Goal: Transaction & Acquisition: Purchase product/service

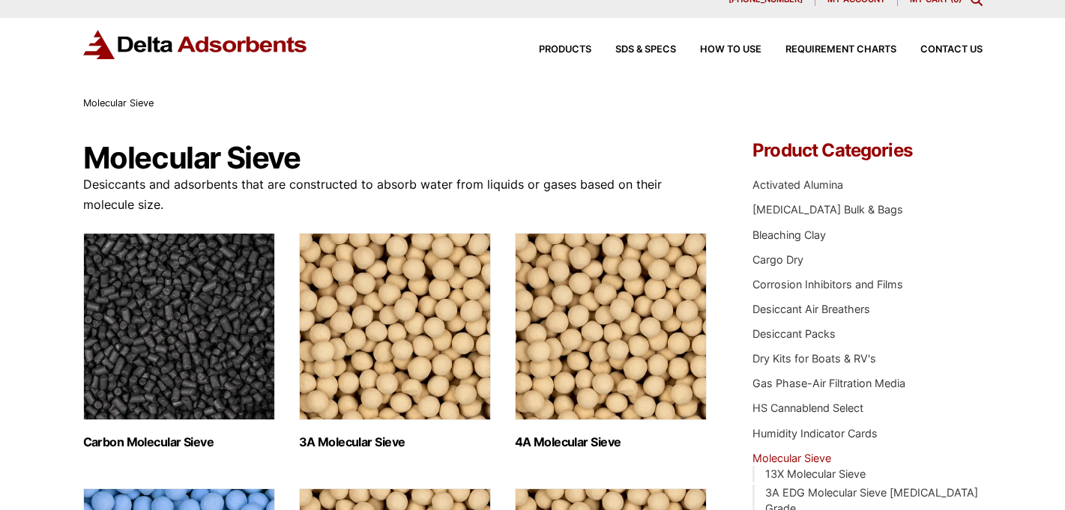
scroll to position [21, 0]
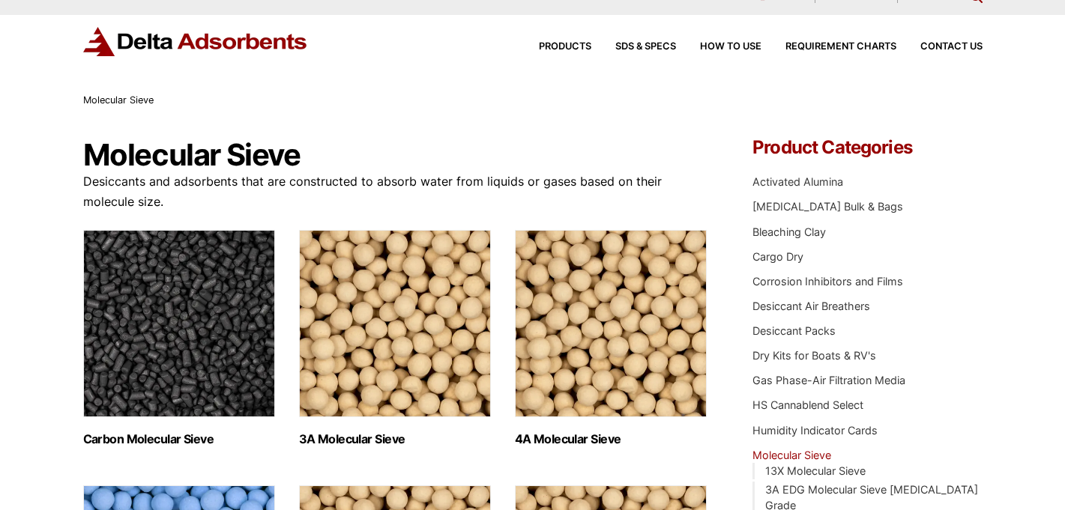
click at [382, 299] on img "Visit product category 3A Molecular Sieve" at bounding box center [395, 323] width 192 height 187
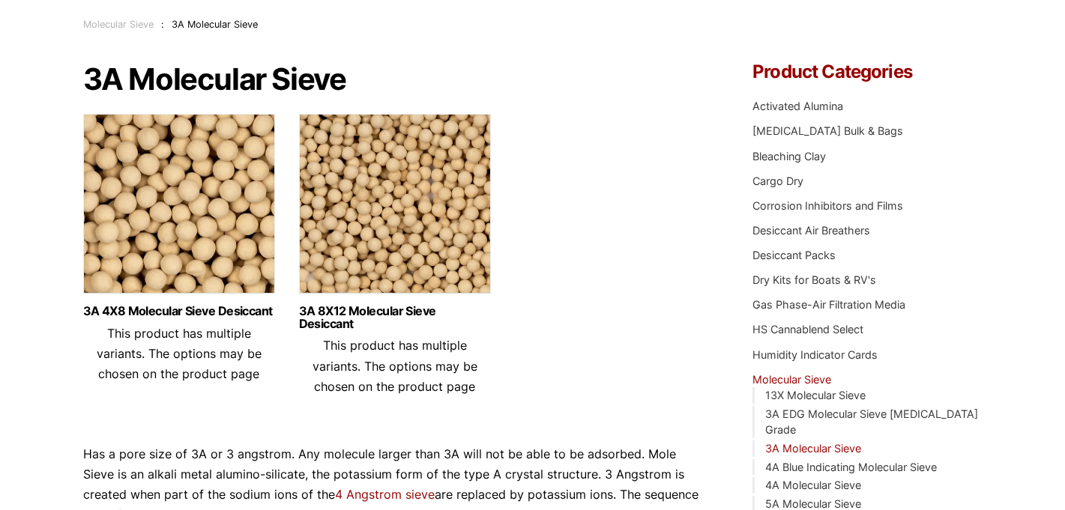
scroll to position [28, 0]
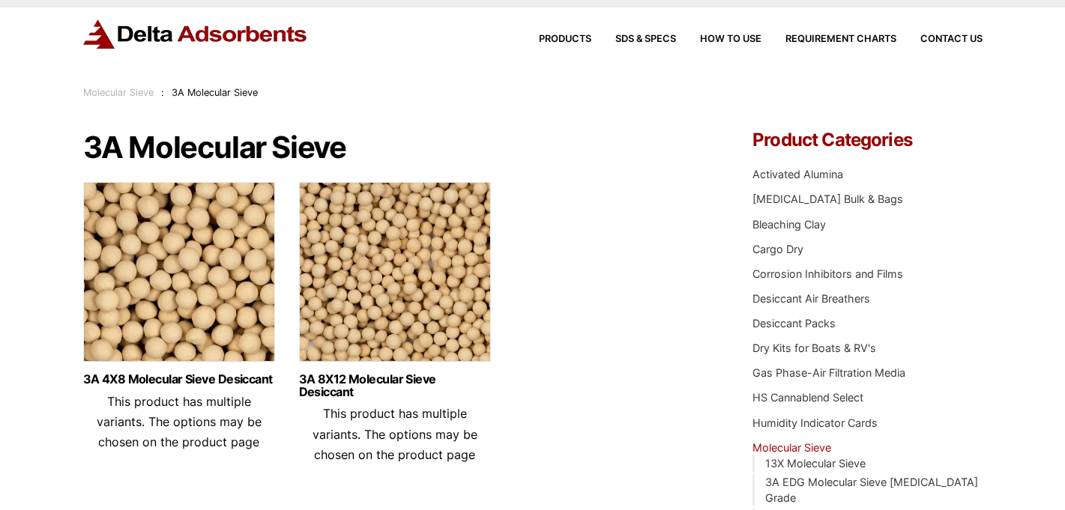
click at [182, 256] on img at bounding box center [179, 275] width 192 height 187
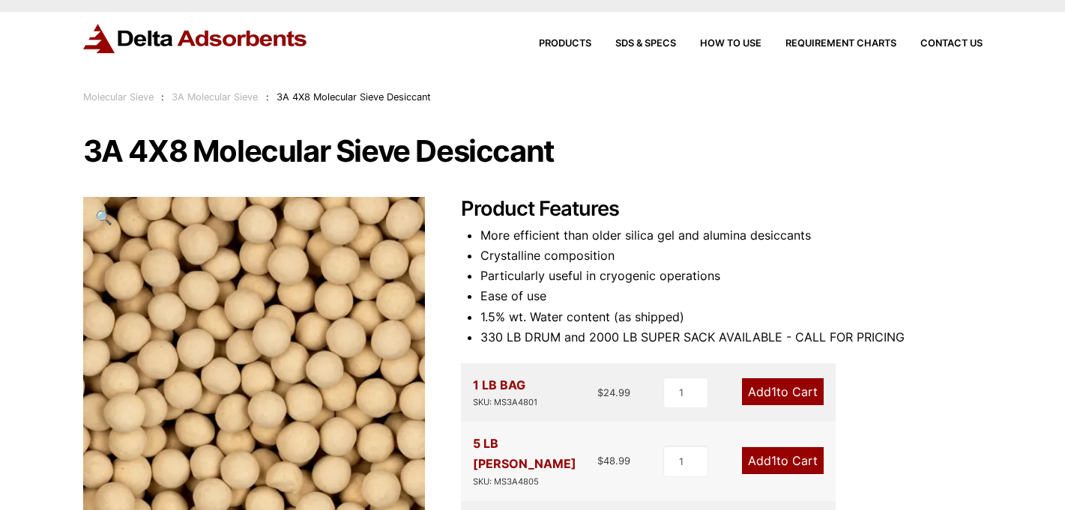
scroll to position [25, 0]
